Goal: Communication & Community: Answer question/provide support

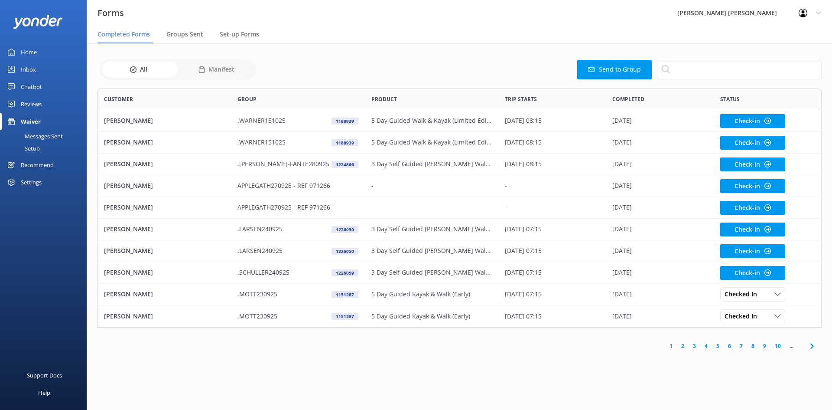
scroll to position [232, 718]
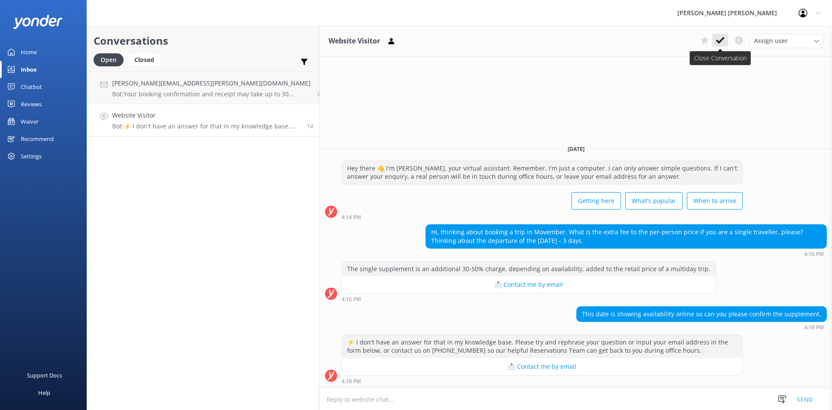
click at [721, 42] on use at bounding box center [720, 40] width 9 height 7
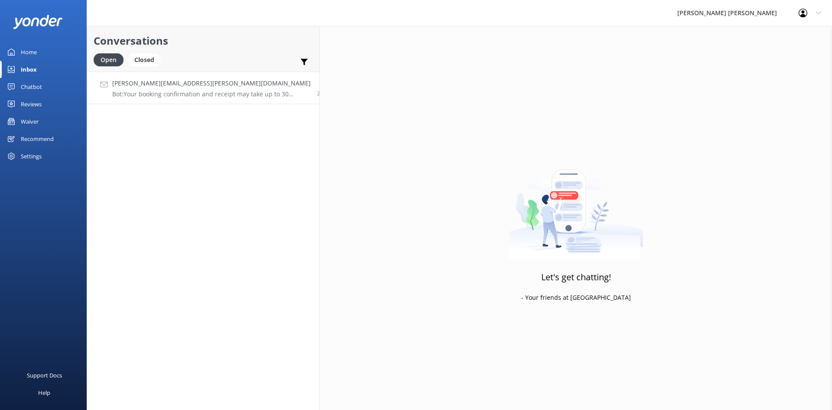
click at [172, 91] on p "Bot: Your booking confirmation and receipt may take up to 30 minutes to reach y…" at bounding box center [211, 94] width 199 height 8
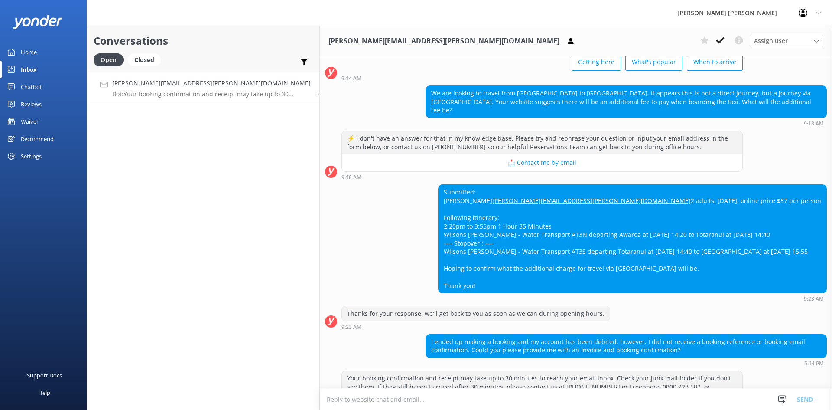
scroll to position [93, 0]
